Goal: Information Seeking & Learning: Learn about a topic

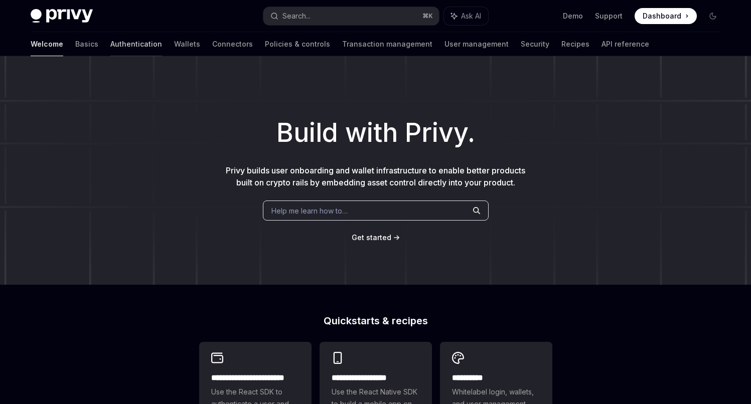
click at [110, 43] on link "Authentication" at bounding box center [136, 44] width 52 height 24
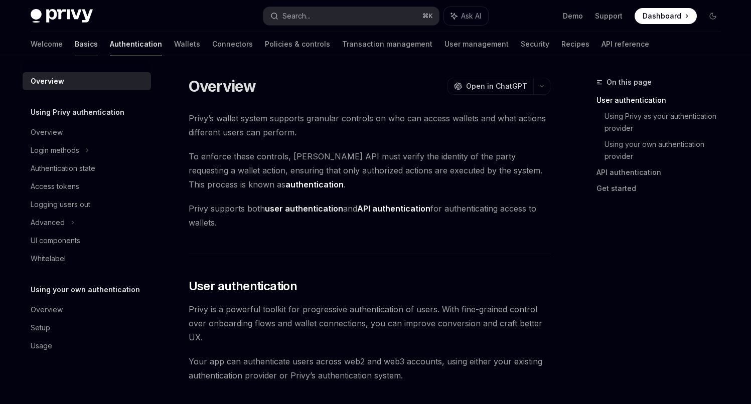
click at [75, 45] on link "Basics" at bounding box center [86, 44] width 23 height 24
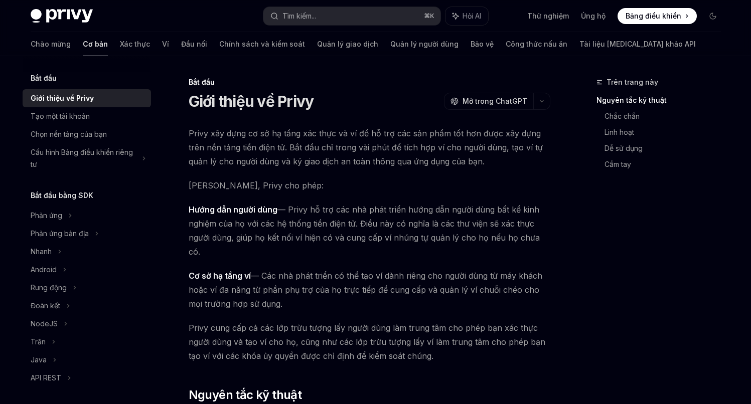
type textarea "*"
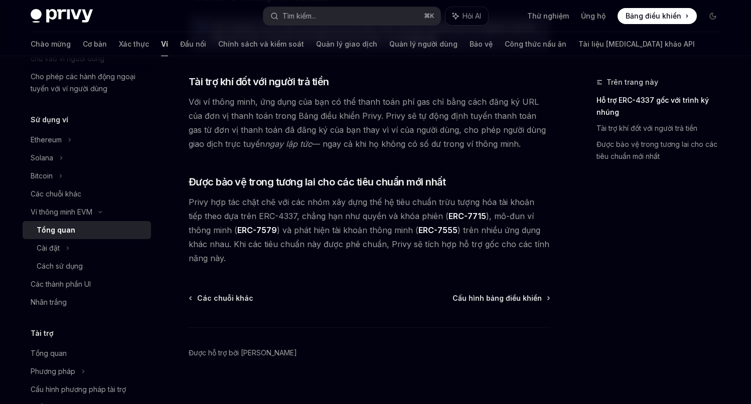
scroll to position [820, 0]
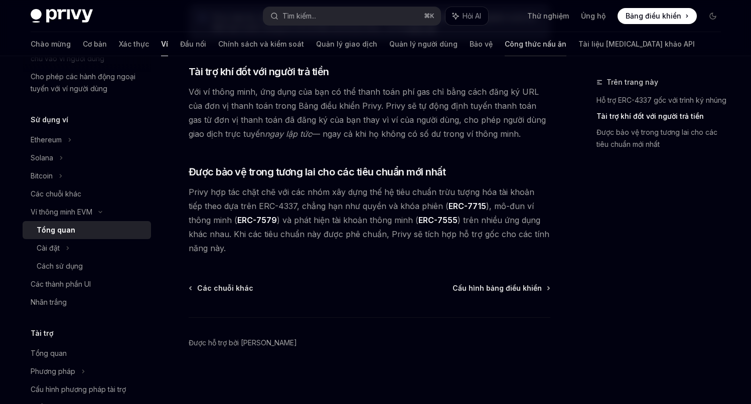
click at [504, 42] on font "Công thức nấu ăn" at bounding box center [535, 44] width 62 height 9
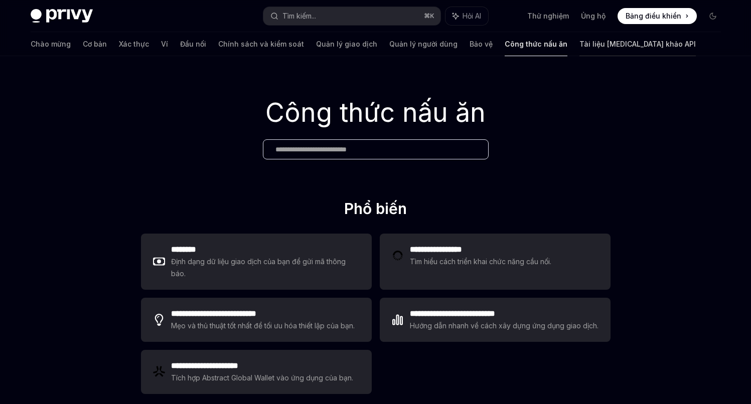
click at [579, 42] on font "Tài liệu [MEDICAL_DATA] khảo API" at bounding box center [637, 44] width 116 height 9
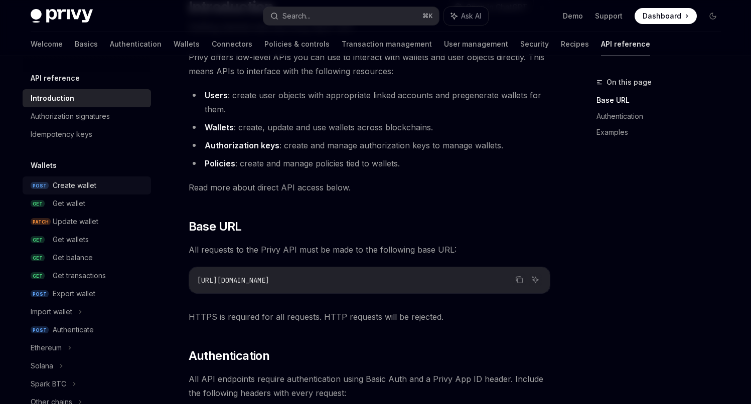
click at [64, 185] on div "Create wallet" at bounding box center [75, 185] width 44 height 12
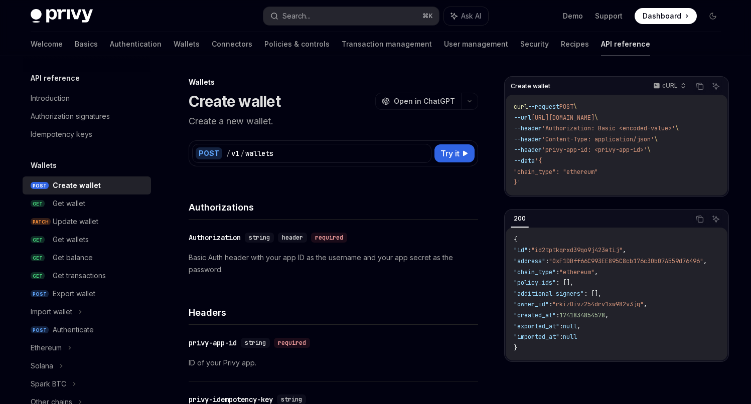
click at [601, 296] on span ": []," at bounding box center [593, 294] width 18 height 8
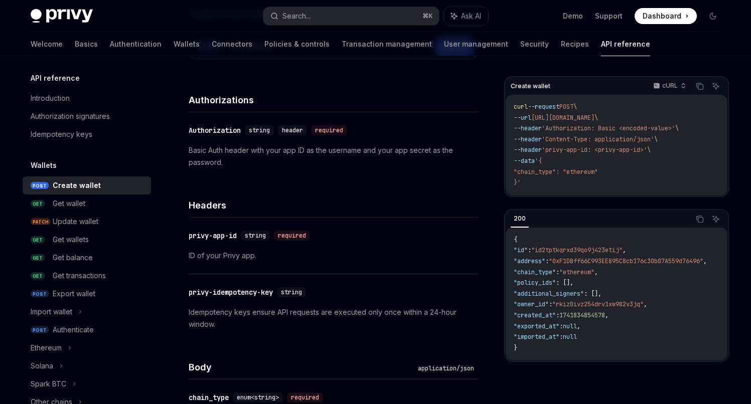
scroll to position [108, 0]
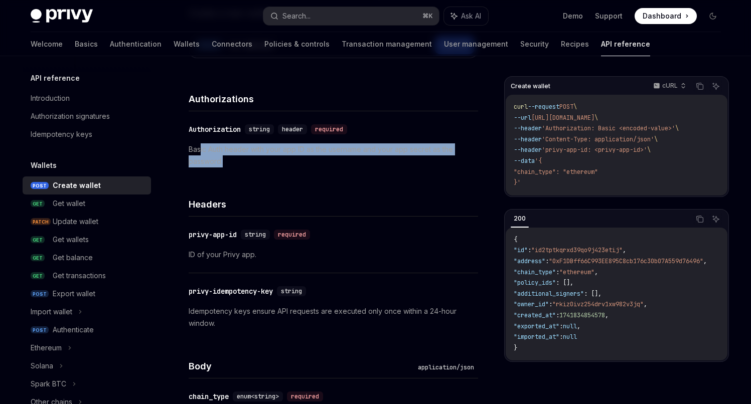
drag, startPoint x: 199, startPoint y: 151, endPoint x: 283, endPoint y: 163, distance: 85.7
click at [283, 163] on p "Basic Auth header with your app ID as the username and your app secret as the p…" at bounding box center [333, 155] width 289 height 24
click at [284, 163] on p "Basic Auth header with your app ID as the username and your app secret as the p…" at bounding box center [333, 155] width 289 height 24
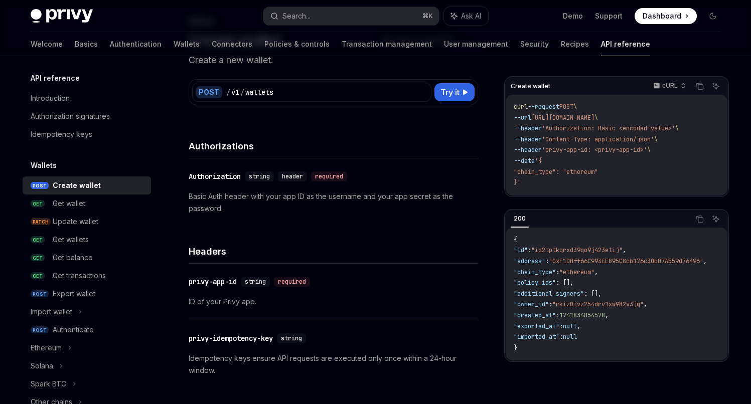
scroll to position [60, 0]
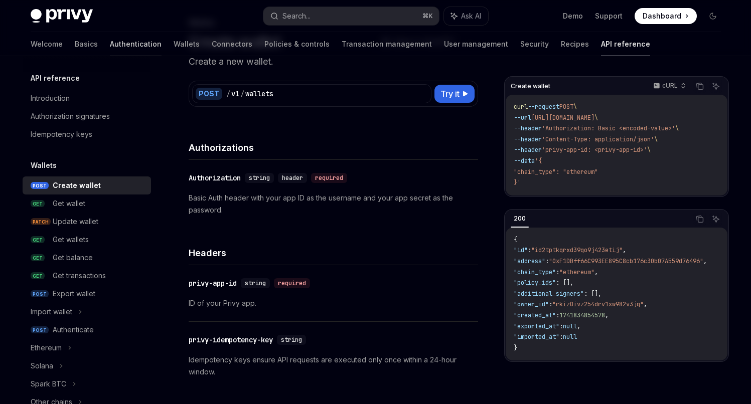
click at [110, 41] on link "Authentication" at bounding box center [136, 44] width 52 height 24
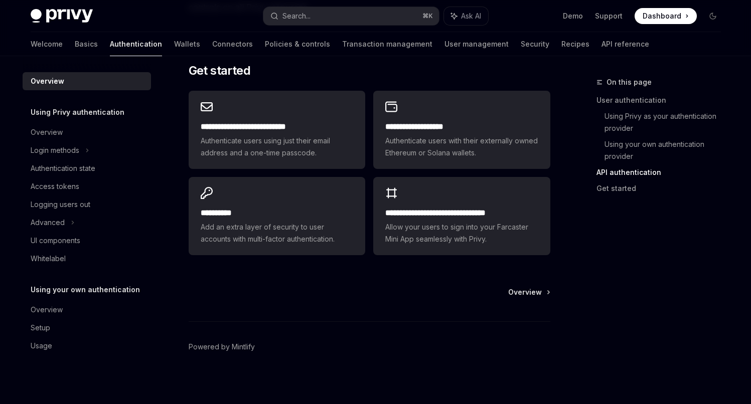
scroll to position [854, 0]
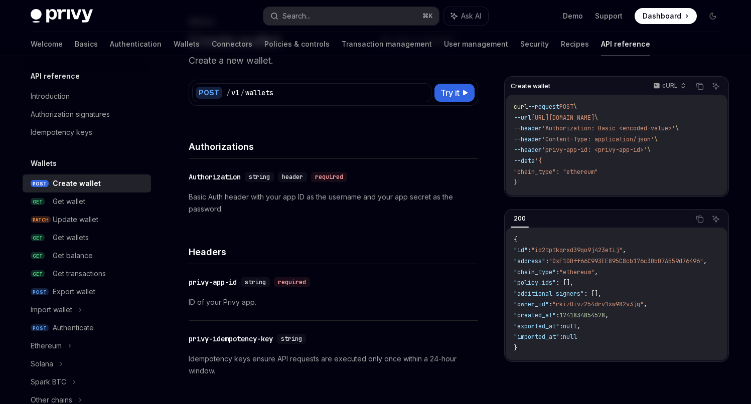
scroll to position [62, 0]
click at [110, 46] on link "Authentication" at bounding box center [136, 44] width 52 height 24
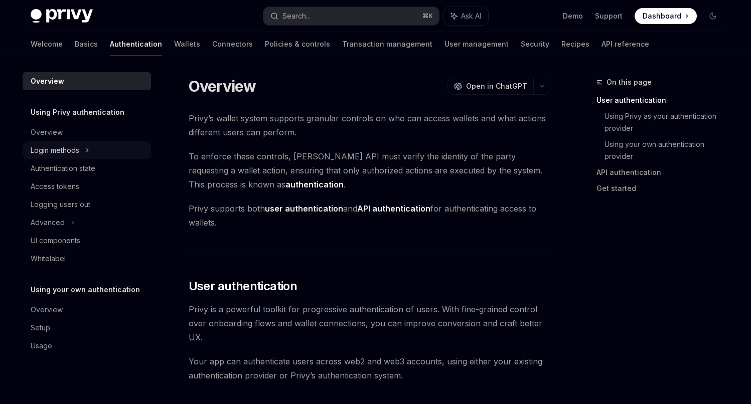
click at [79, 147] on div "Login methods" at bounding box center [55, 150] width 49 height 12
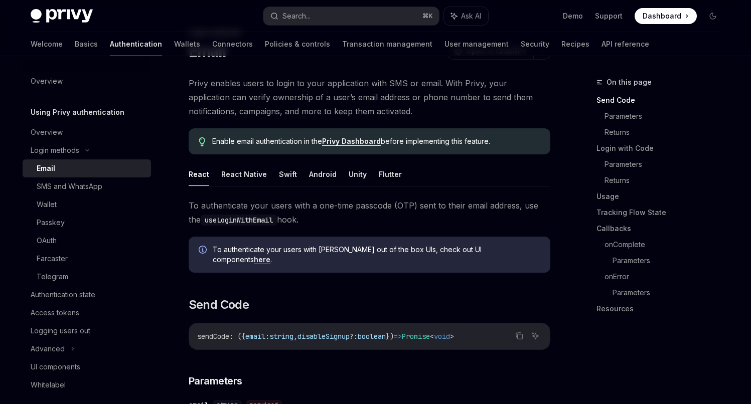
scroll to position [42, 0]
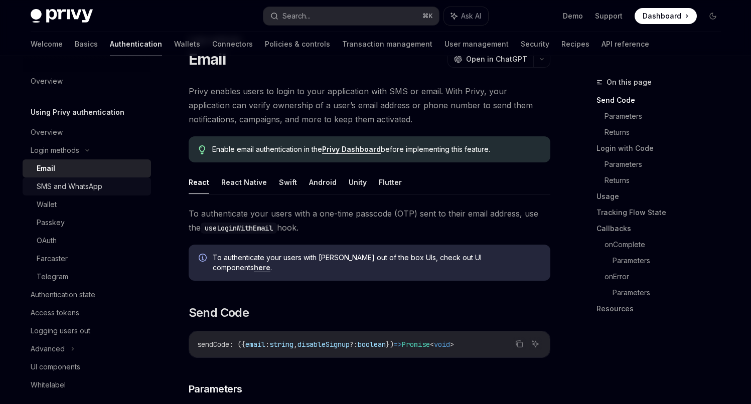
click at [75, 185] on div "SMS and WhatsApp" at bounding box center [70, 186] width 66 height 12
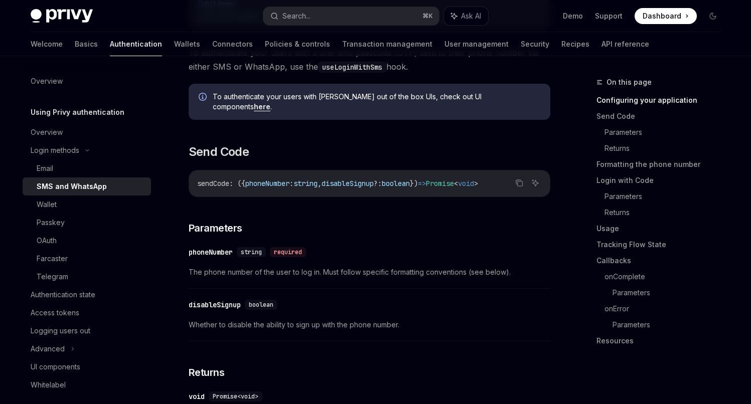
scroll to position [450, 0]
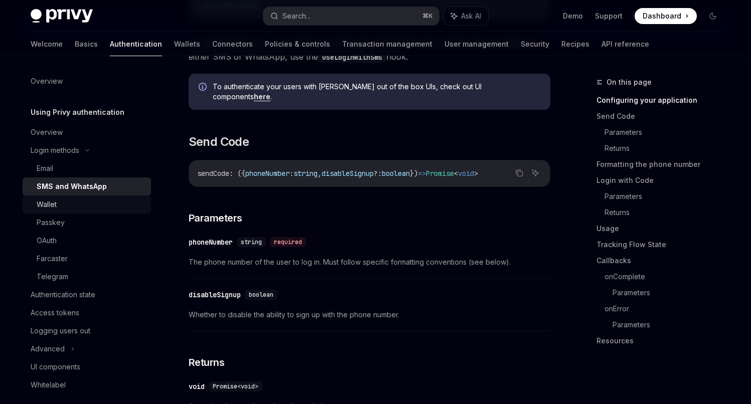
click at [60, 208] on div "Wallet" at bounding box center [91, 205] width 108 height 12
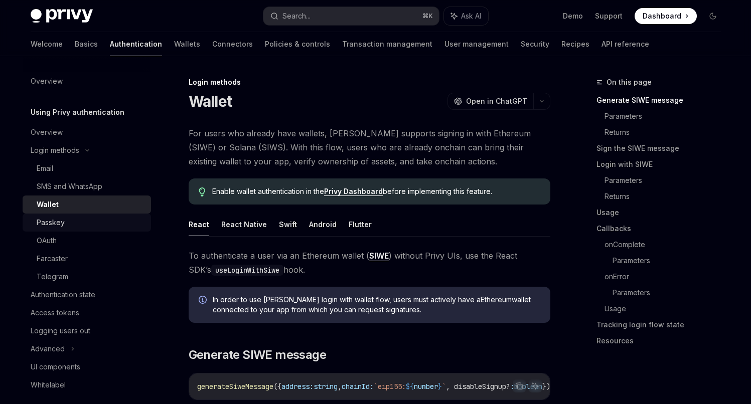
click at [60, 222] on div "Passkey" at bounding box center [51, 223] width 28 height 12
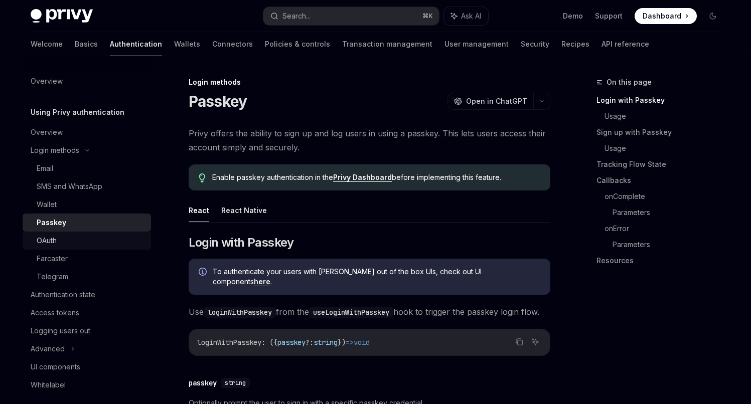
click at [53, 241] on div "OAuth" at bounding box center [47, 241] width 20 height 12
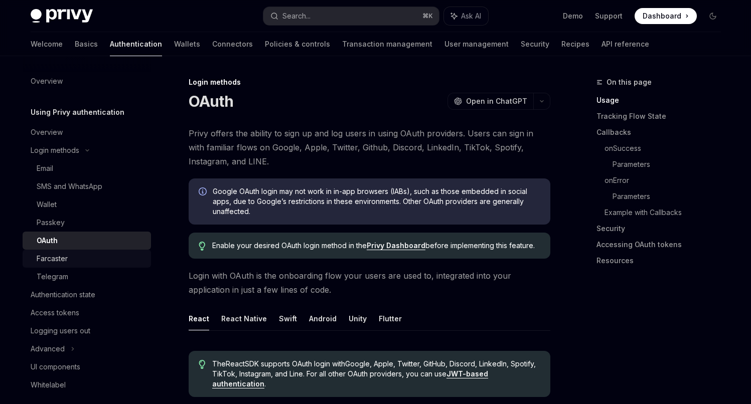
click at [59, 262] on div "Farcaster" at bounding box center [52, 259] width 31 height 12
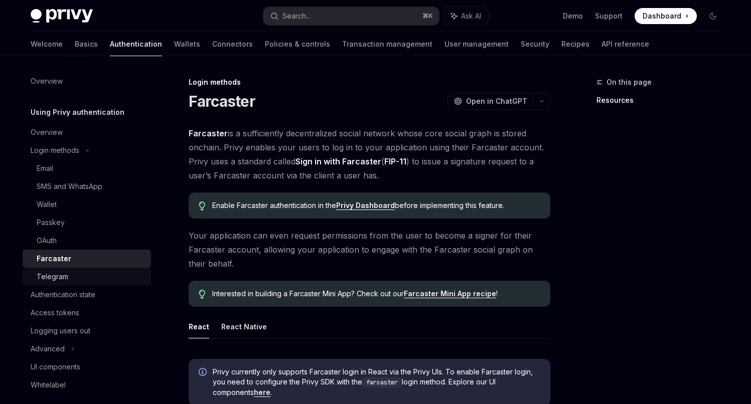
click at [72, 278] on div "Telegram" at bounding box center [91, 277] width 108 height 12
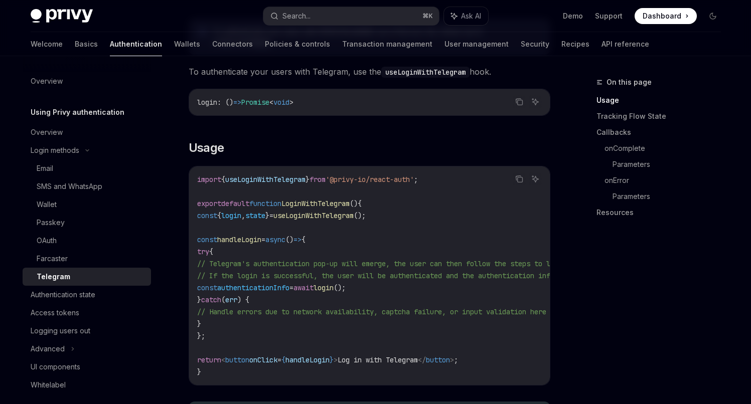
scroll to position [308, 0]
click at [42, 148] on div "Login methods" at bounding box center [55, 150] width 49 height 12
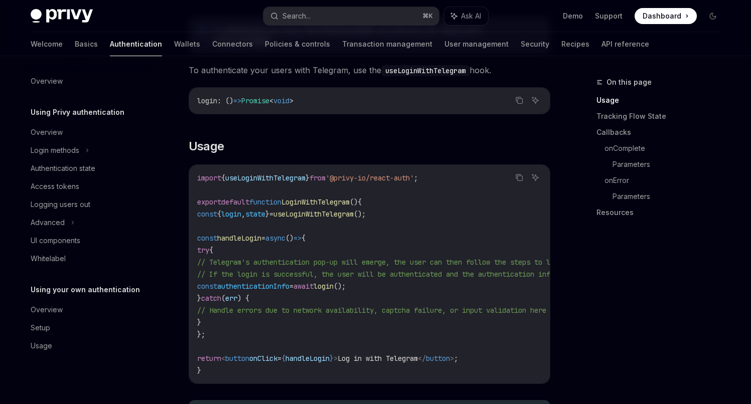
click at [74, 12] on img at bounding box center [62, 16] width 62 height 14
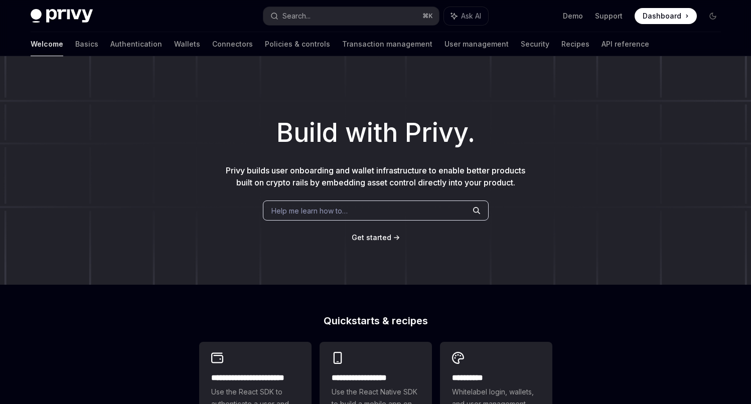
click at [75, 9] on img at bounding box center [62, 16] width 62 height 14
type textarea "*"
